Goal: Task Accomplishment & Management: Use online tool/utility

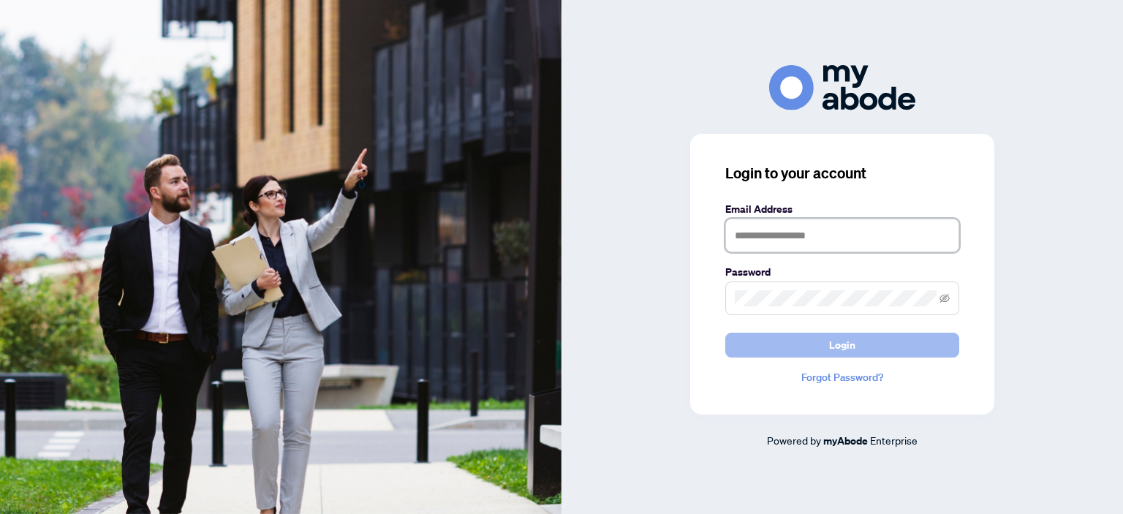
type input "**********"
click at [819, 347] on button "Login" at bounding box center [842, 345] width 234 height 25
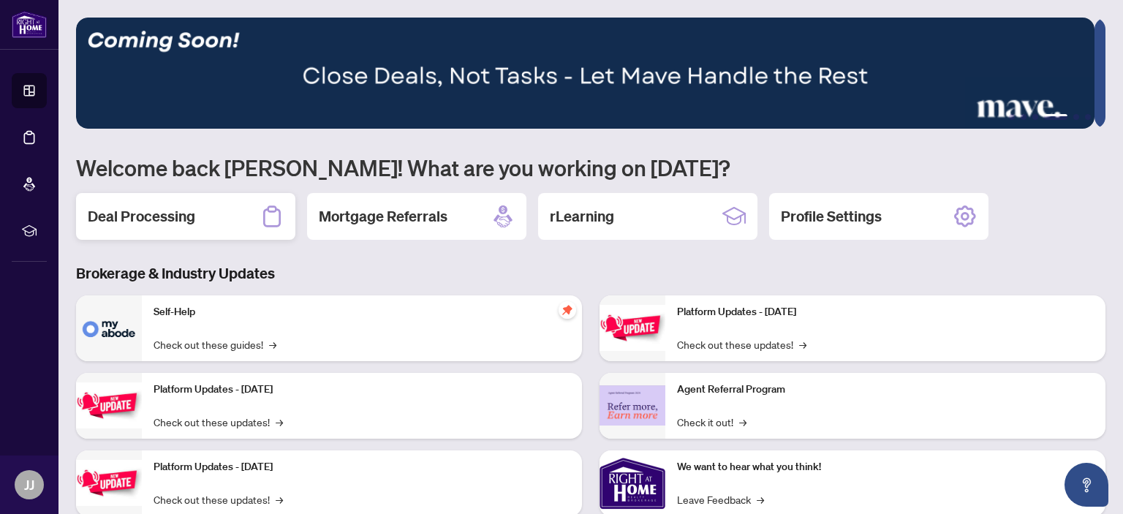
click at [179, 221] on h2 "Deal Processing" at bounding box center [141, 216] width 107 height 20
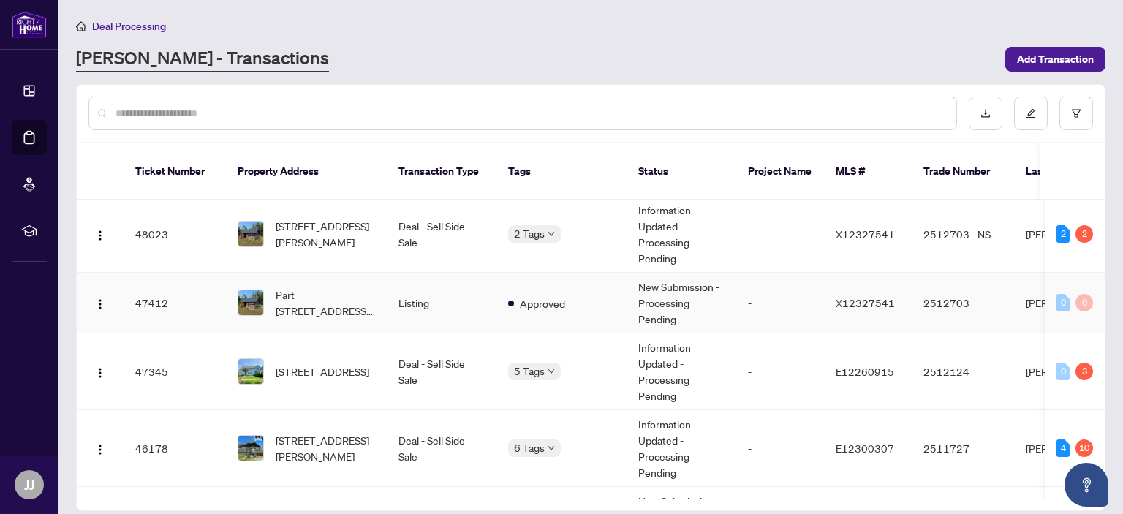
scroll to position [219, 0]
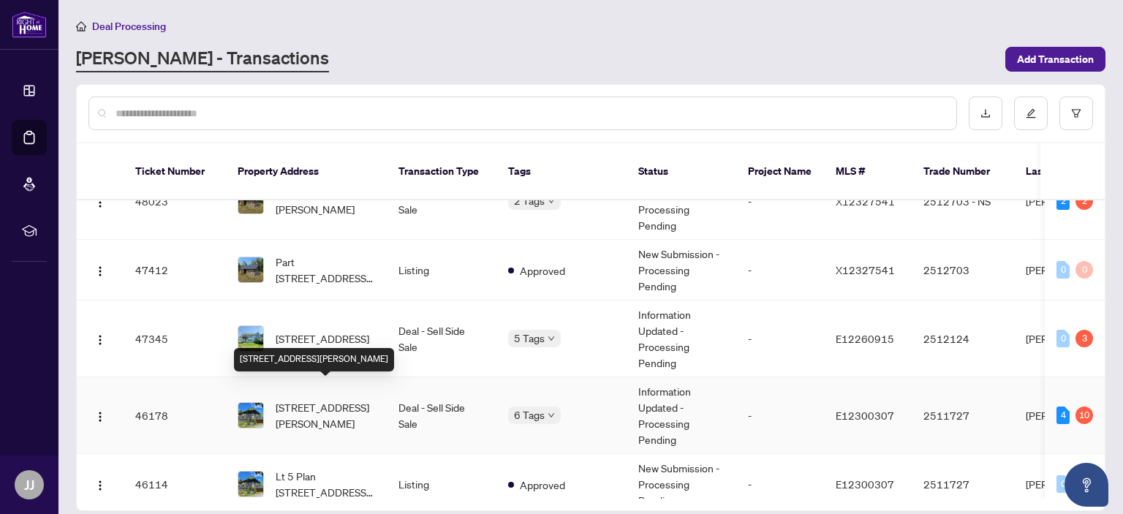
click at [312, 399] on span "[STREET_ADDRESS][PERSON_NAME]" at bounding box center [325, 415] width 99 height 32
click at [312, 396] on main "Deal Processing [PERSON_NAME] - Transactions Add Transaction Ticket Number Prop…" at bounding box center [590, 257] width 1065 height 514
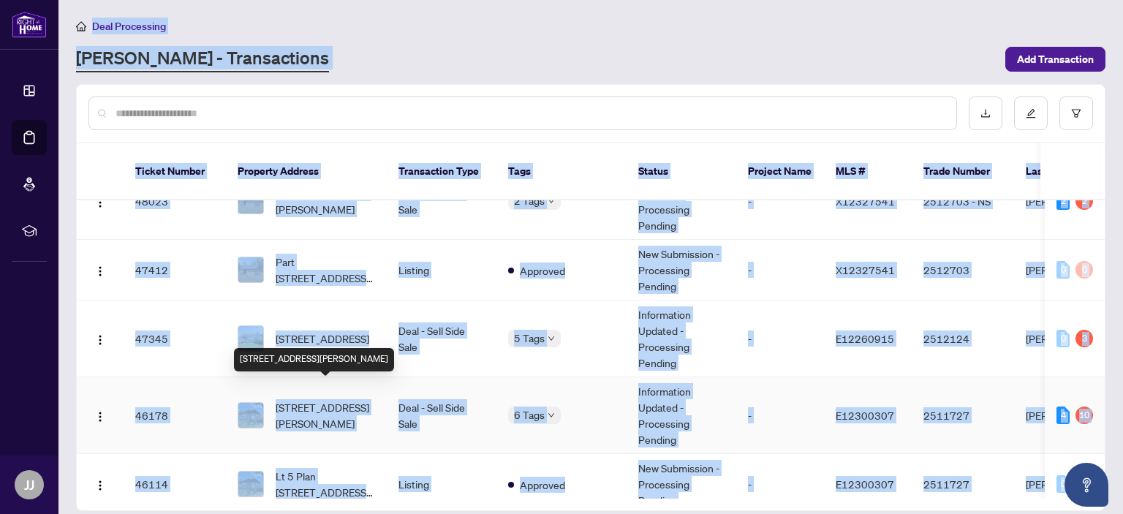
click at [312, 396] on main "Deal Processing [PERSON_NAME] - Transactions Add Transaction Ticket Number Prop…" at bounding box center [590, 257] width 1065 height 514
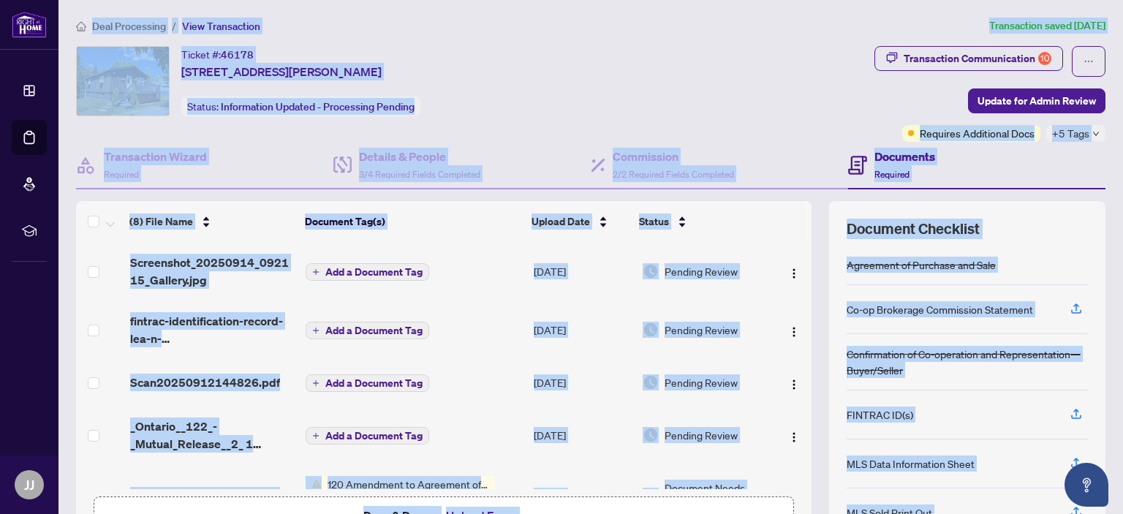
click at [558, 90] on div "Ticket #: 46178 [STREET_ADDRESS][PERSON_NAME] Status: Information Updated - Pro…" at bounding box center [472, 81] width 793 height 70
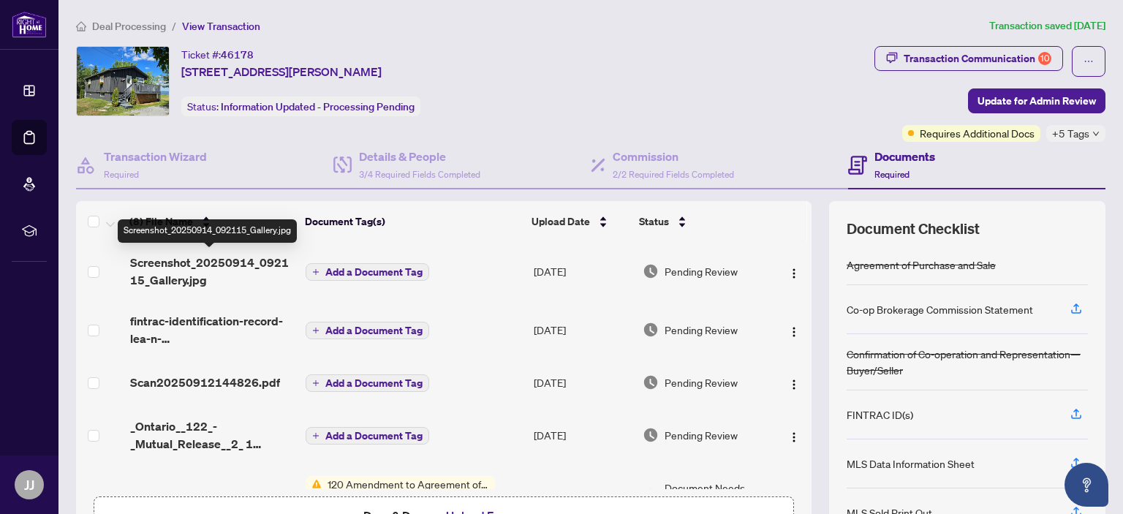
click at [162, 260] on span "Screenshot_20250914_092115_Gallery.jpg" at bounding box center [212, 271] width 165 height 35
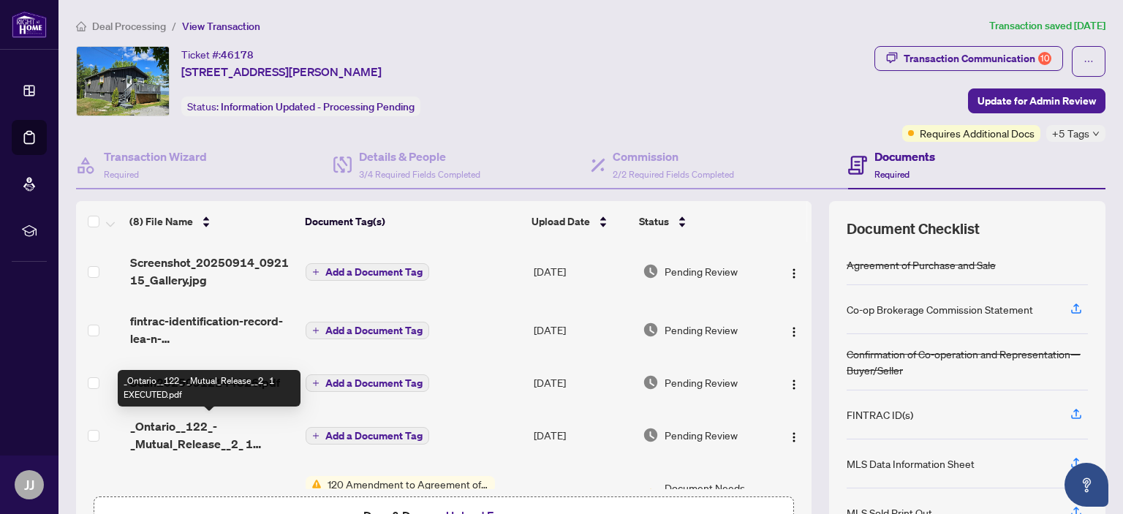
click at [199, 436] on span "_Ontario__122_-_Mutual_Release__2_ 1 EXECUTED.pdf" at bounding box center [212, 435] width 165 height 35
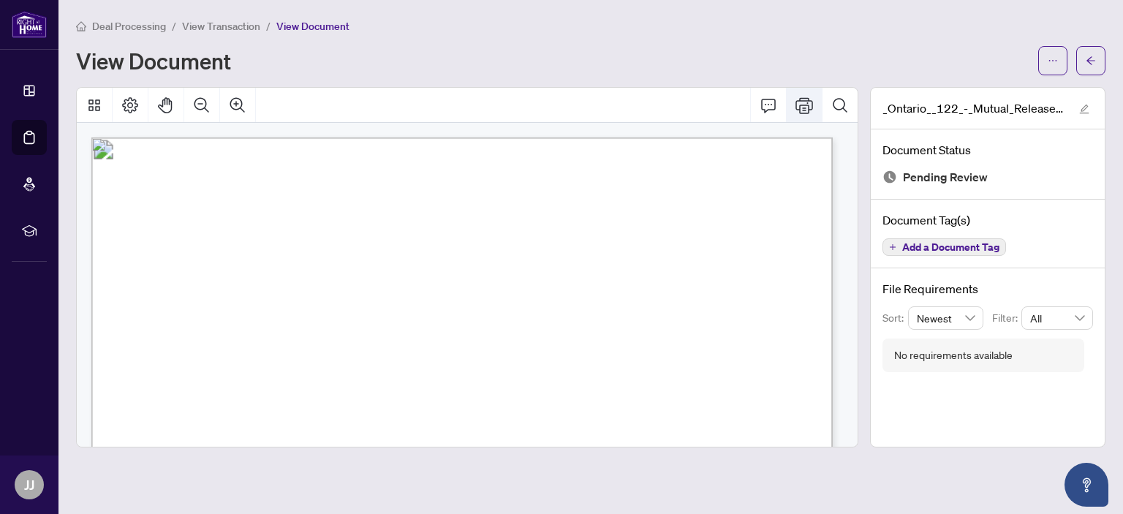
click at [809, 105] on icon "Print" at bounding box center [805, 105] width 18 height 16
